Goal: Task Accomplishment & Management: Use online tool/utility

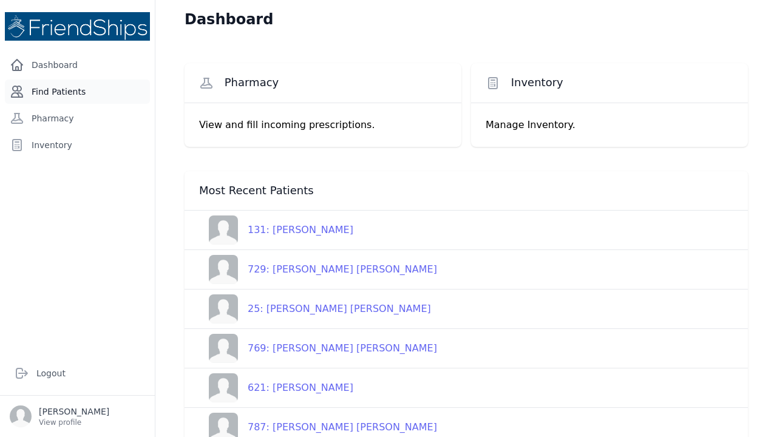
click at [65, 88] on link "Find Patients" at bounding box center [77, 92] width 145 height 24
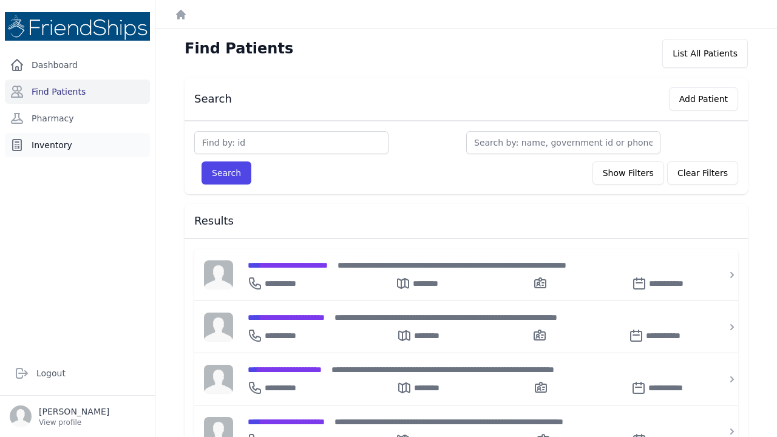
click at [42, 142] on link "Inventory" at bounding box center [77, 145] width 145 height 24
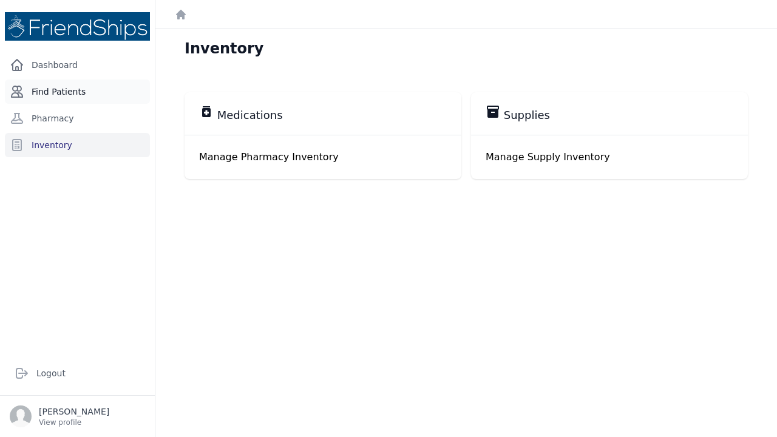
click at [35, 89] on link "Find Patients" at bounding box center [77, 92] width 145 height 24
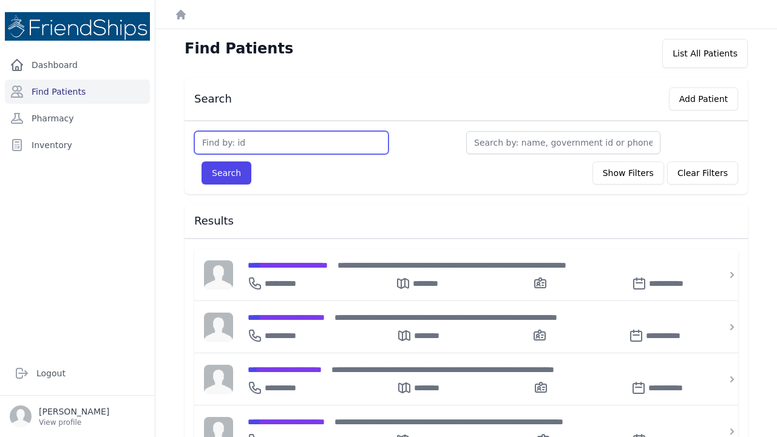
click at [214, 143] on input "text" at bounding box center [291, 142] width 194 height 23
type input "782"
click at [226, 173] on button "Search" at bounding box center [227, 173] width 50 height 23
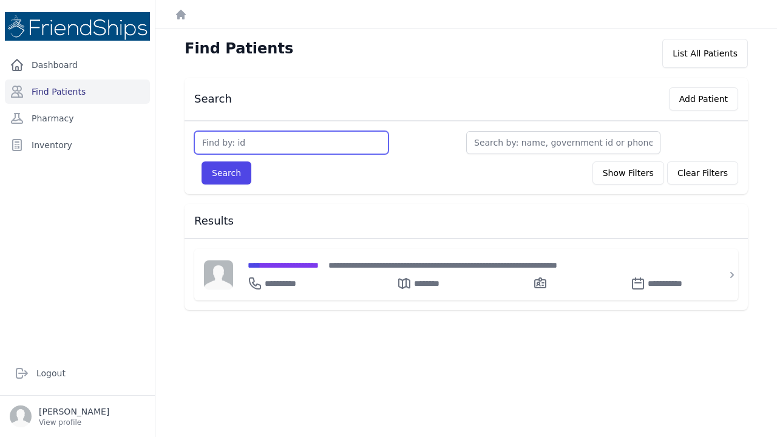
click at [218, 154] on input "text" at bounding box center [291, 142] width 194 height 23
type input "783"
click at [226, 173] on button "Search" at bounding box center [227, 173] width 50 height 23
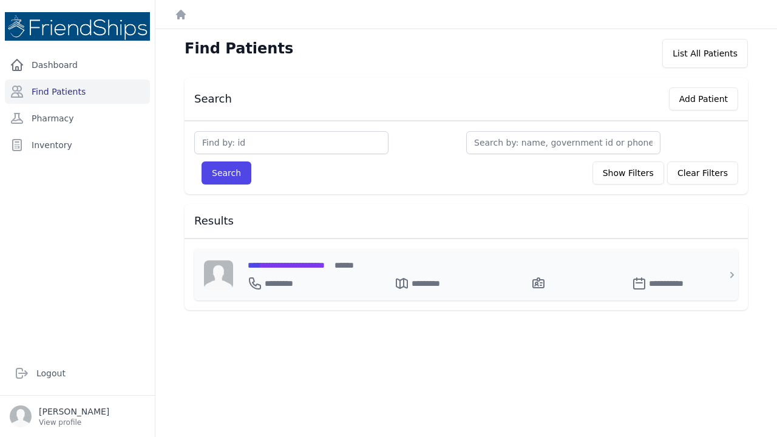
click at [282, 267] on span "**********" at bounding box center [286, 265] width 77 height 9
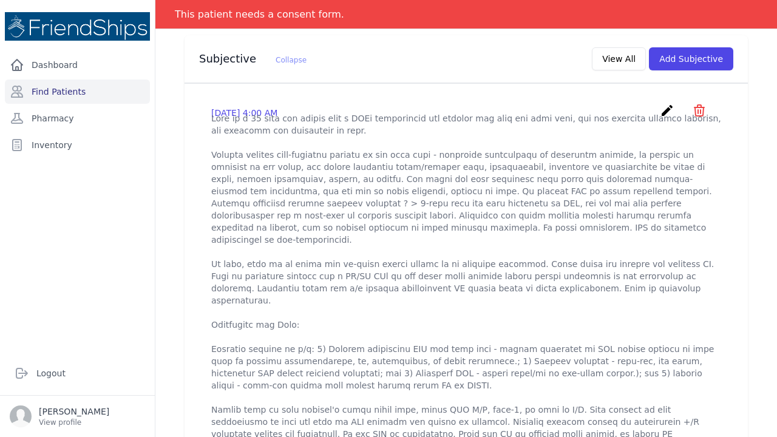
scroll to position [386, 0]
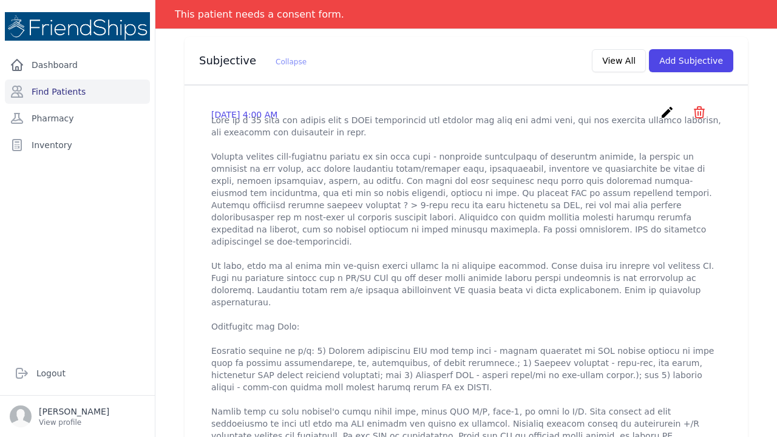
click at [669, 105] on icon "create" at bounding box center [667, 112] width 15 height 15
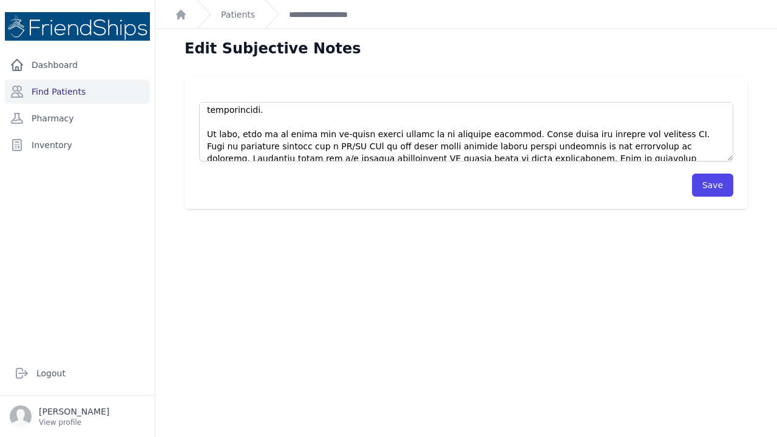
scroll to position [128, 0]
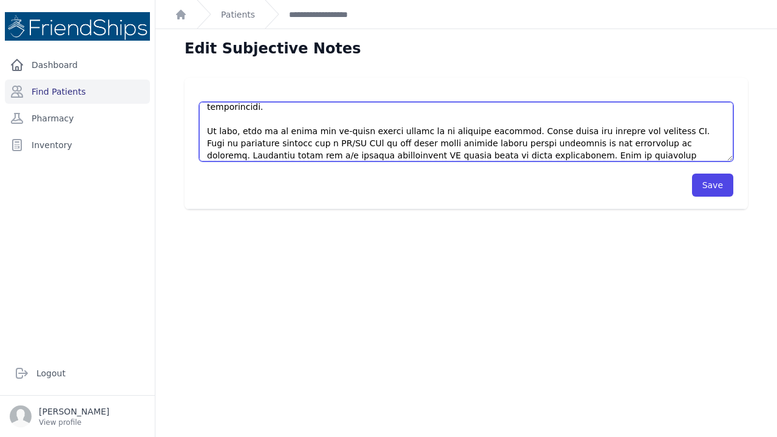
click at [329, 119] on textarea at bounding box center [466, 132] width 534 height 60
click at [333, 131] on textarea at bounding box center [466, 132] width 534 height 60
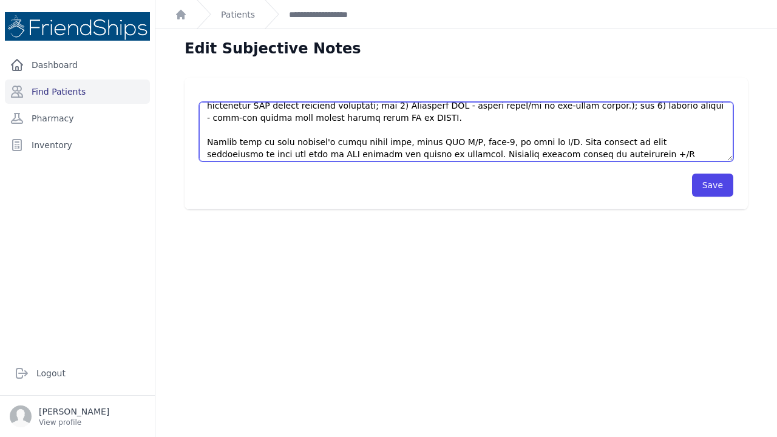
scroll to position [262, 0]
type textarea "This is a 71 year old female with a PMHx significant for chronic low back and k…"
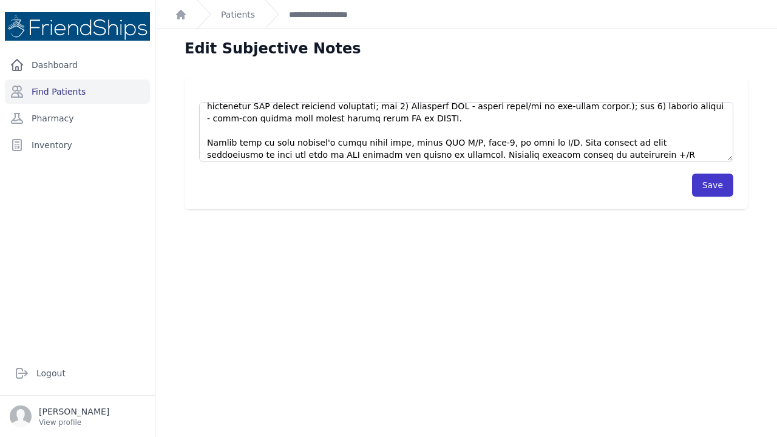
click at [707, 183] on button "Save" at bounding box center [712, 185] width 41 height 23
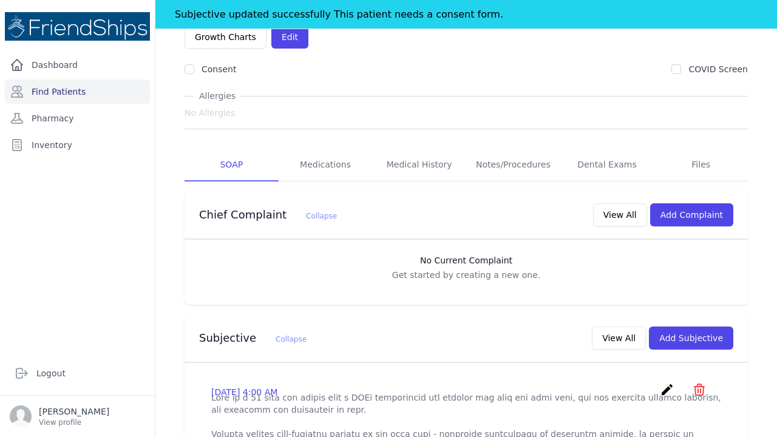
scroll to position [143, 0]
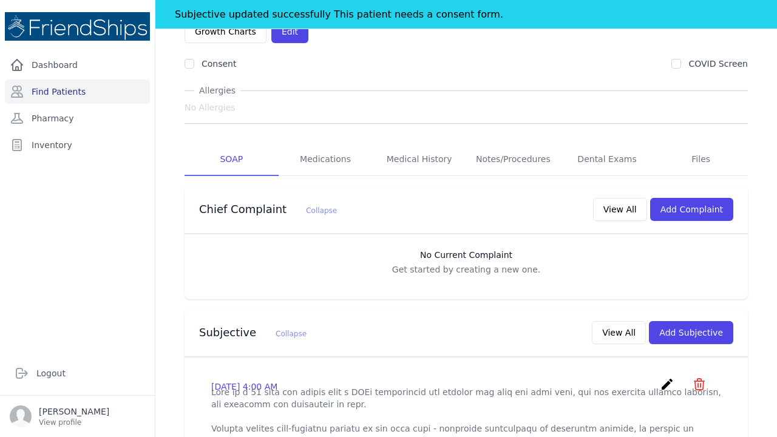
click at [667, 377] on icon "create" at bounding box center [667, 384] width 15 height 15
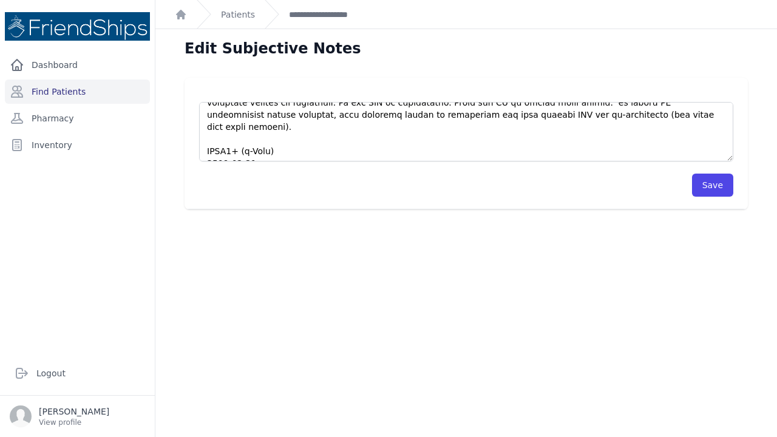
scroll to position [340, 0]
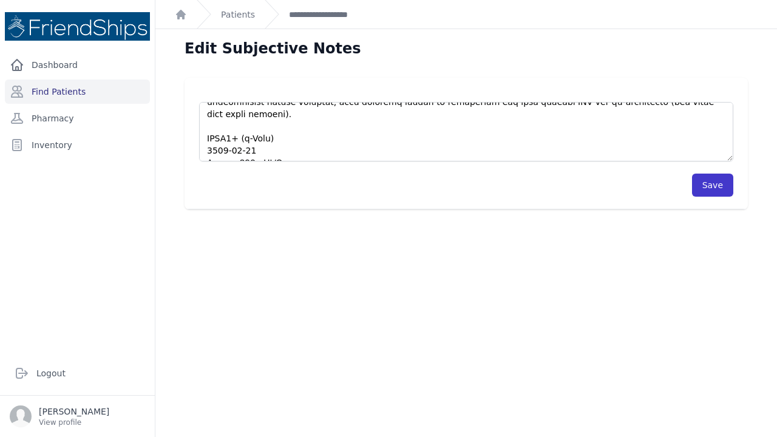
click at [726, 186] on button "Save" at bounding box center [712, 185] width 41 height 23
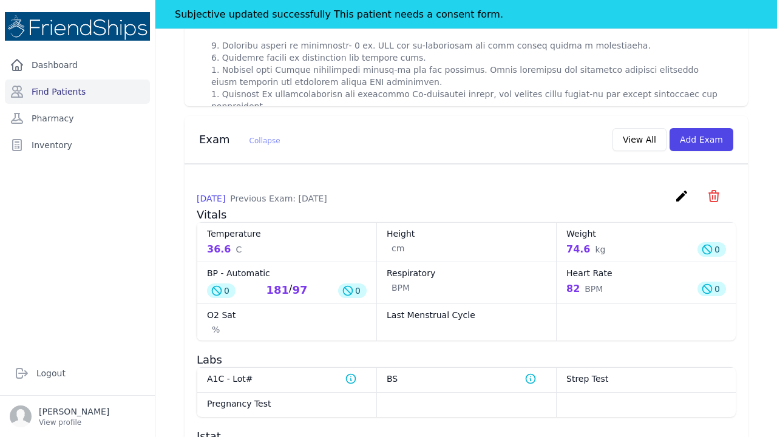
scroll to position [1090, 0]
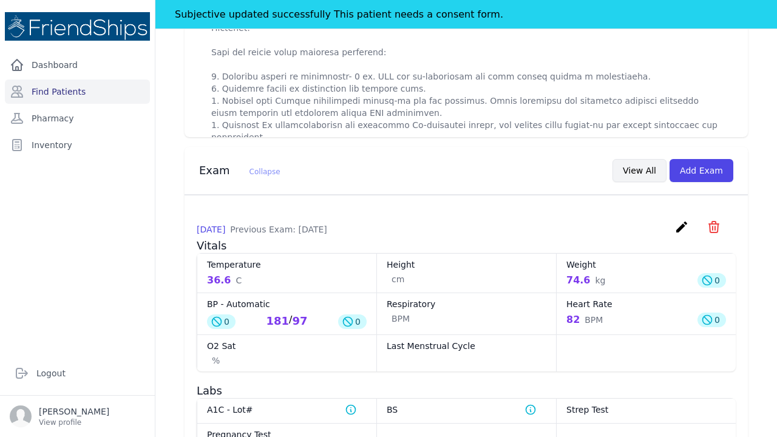
click at [638, 159] on button "View All" at bounding box center [640, 170] width 54 height 23
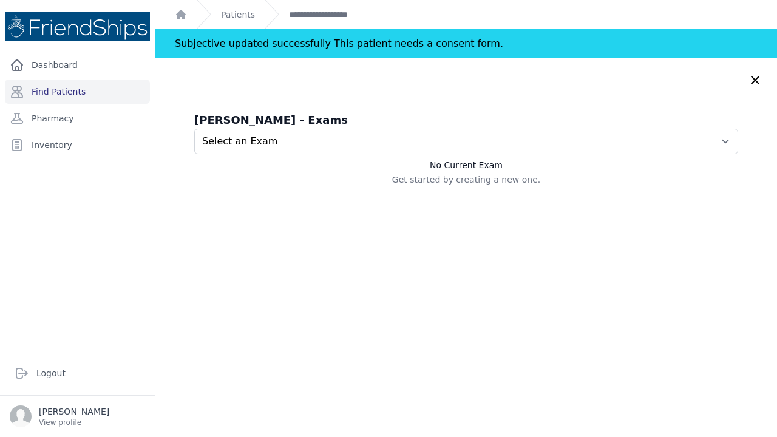
scroll to position [0, 0]
click at [755, 78] on icon at bounding box center [755, 80] width 15 height 15
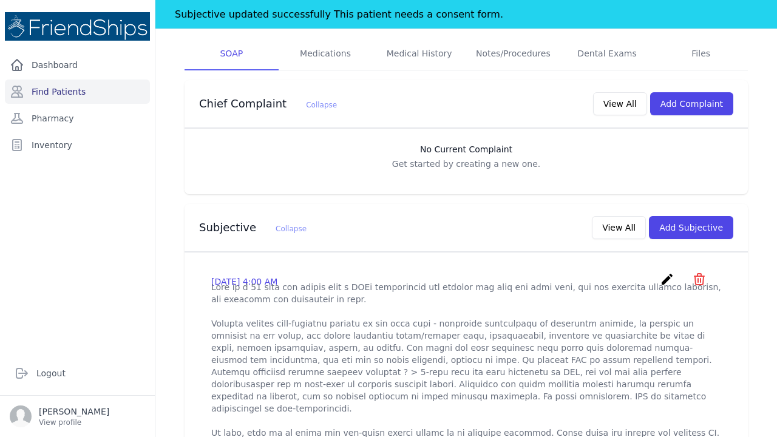
scroll to position [254, 0]
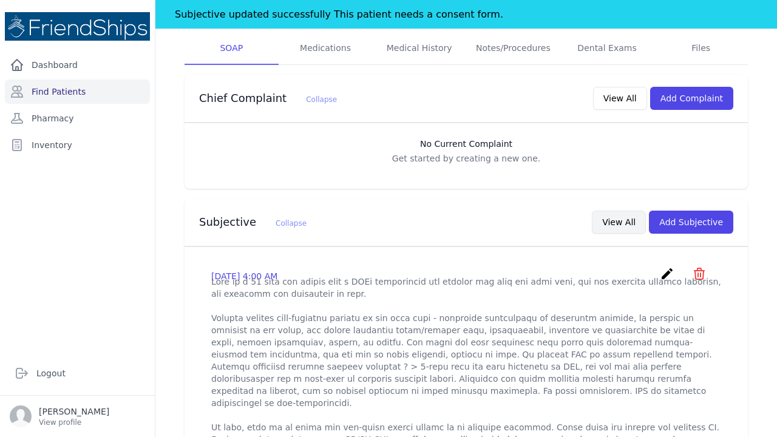
click at [616, 211] on button "View All" at bounding box center [619, 222] width 54 height 23
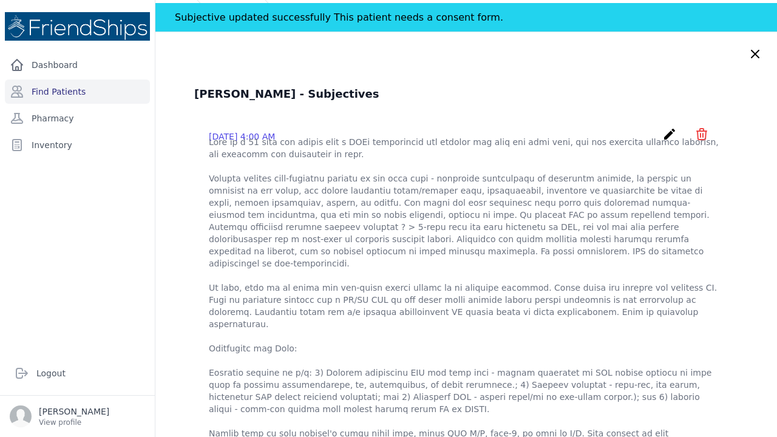
scroll to position [0, 0]
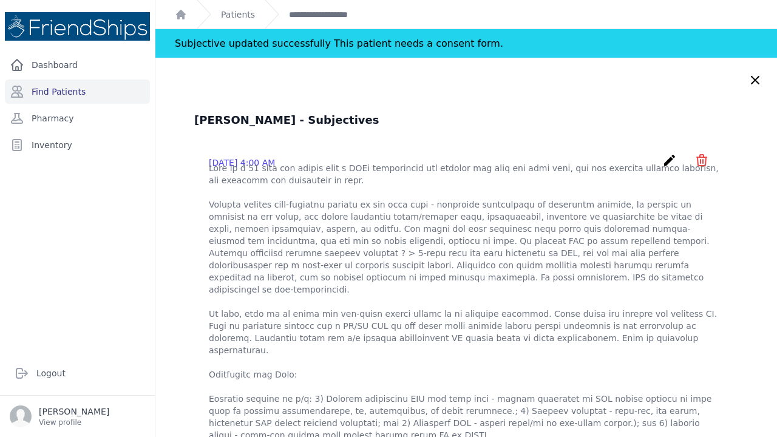
click at [672, 162] on icon "create" at bounding box center [670, 160] width 15 height 15
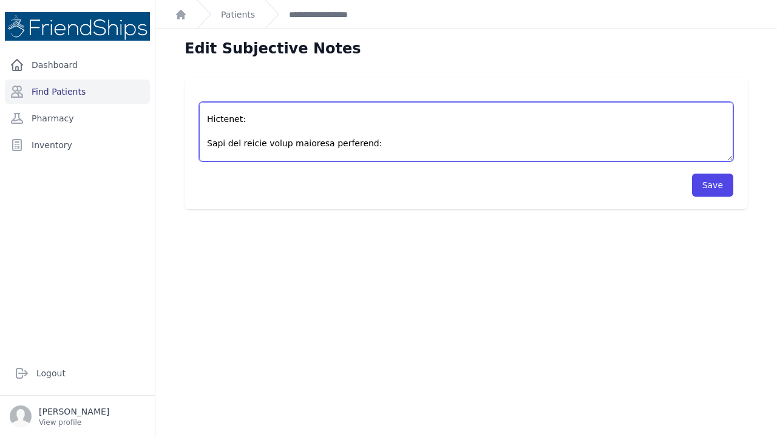
click at [545, 129] on textarea at bounding box center [466, 132] width 534 height 60
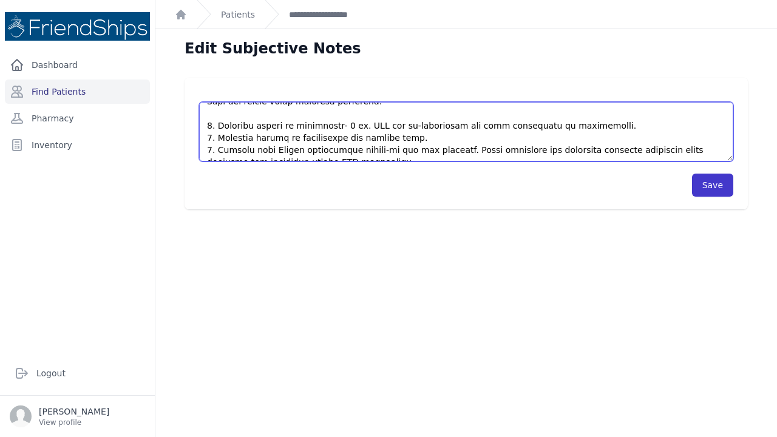
type textarea "This is a 71 year old female with a PMHx significant for chronic low back and k…"
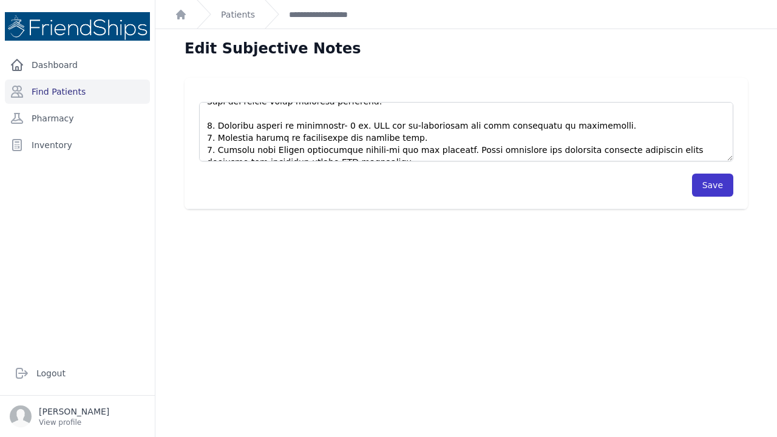
click at [715, 189] on button "Save" at bounding box center [712, 185] width 41 height 23
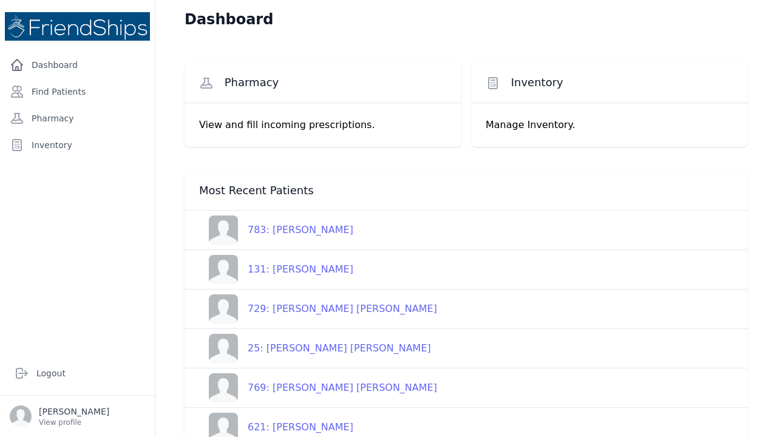
click at [302, 233] on div "783: [PERSON_NAME]" at bounding box center [295, 230] width 115 height 15
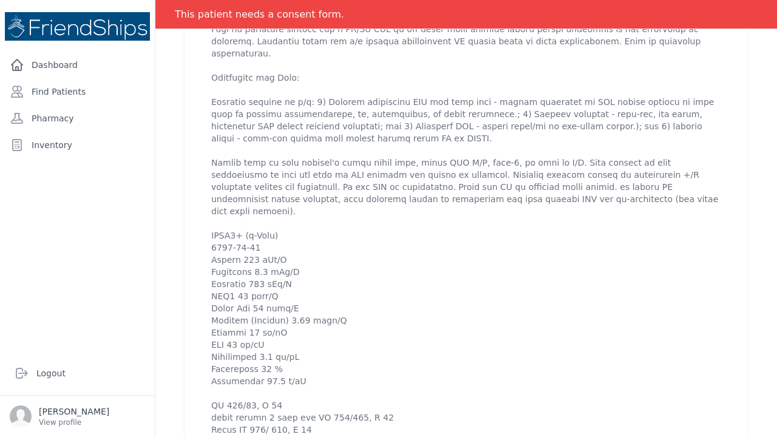
scroll to position [637, 0]
